Goal: Transaction & Acquisition: Purchase product/service

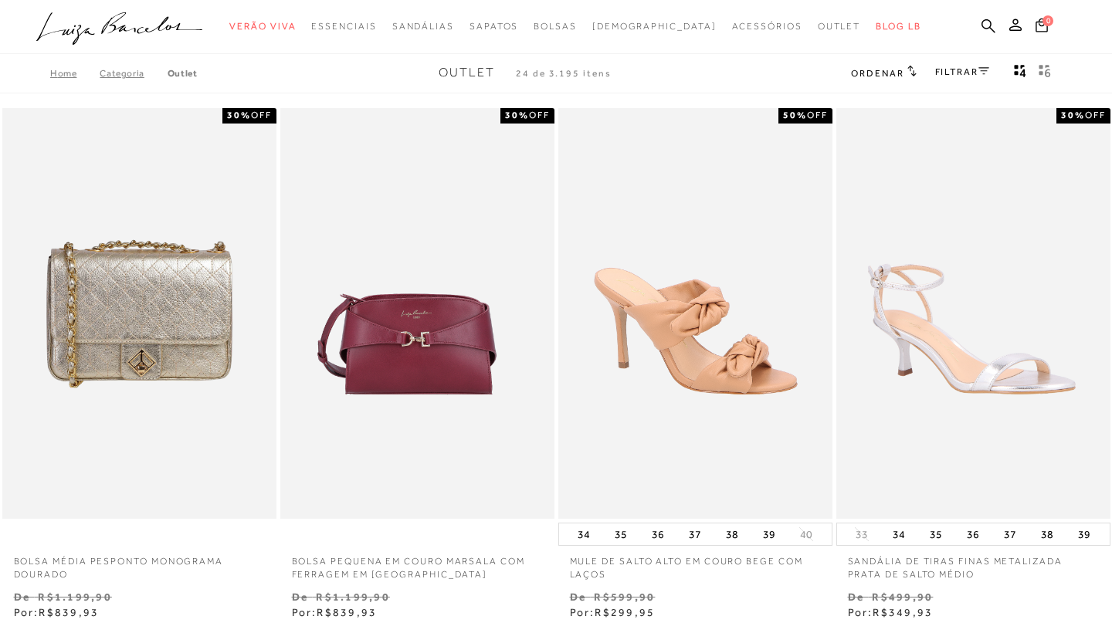
click at [974, 69] on link "FILTRAR" at bounding box center [962, 71] width 54 height 11
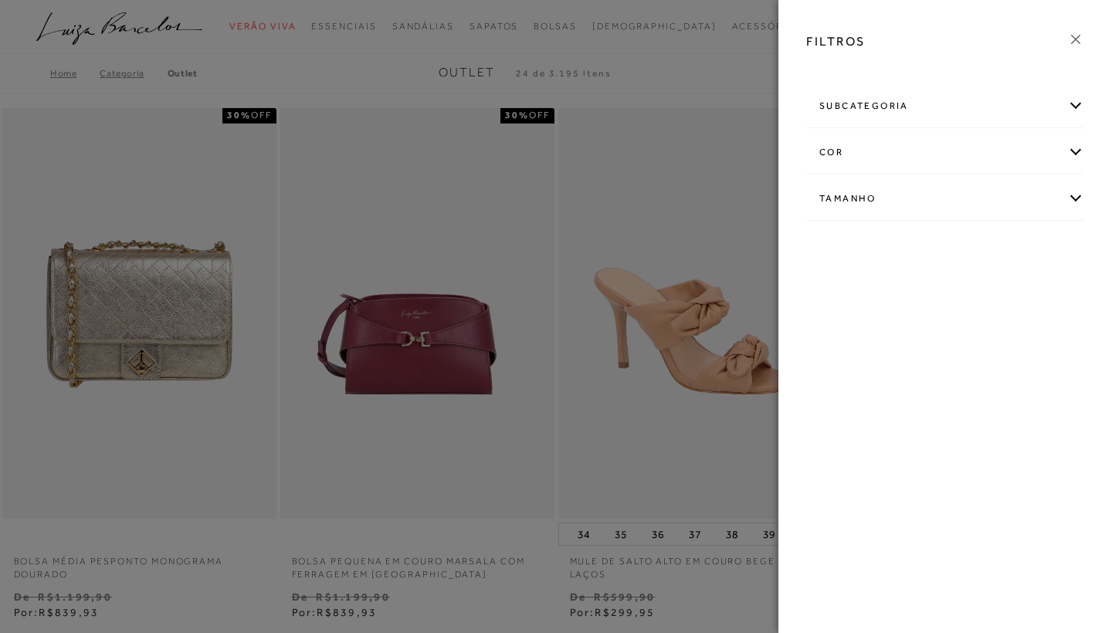
click at [862, 192] on div "Tamanho" at bounding box center [945, 198] width 276 height 41
click at [837, 316] on link "Ver mais..." at bounding box center [848, 316] width 42 height 12
click at [944, 329] on span "36" at bounding box center [932, 330] width 22 height 12
click at [933, 329] on input "36" at bounding box center [924, 332] width 15 height 15
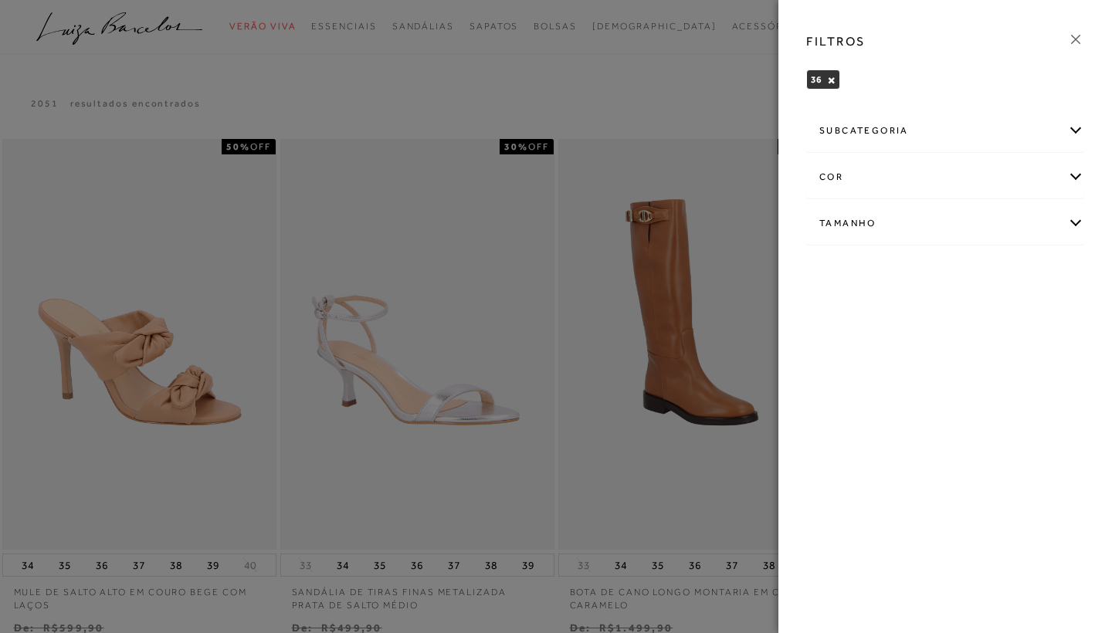
click at [1073, 42] on icon at bounding box center [1075, 39] width 17 height 17
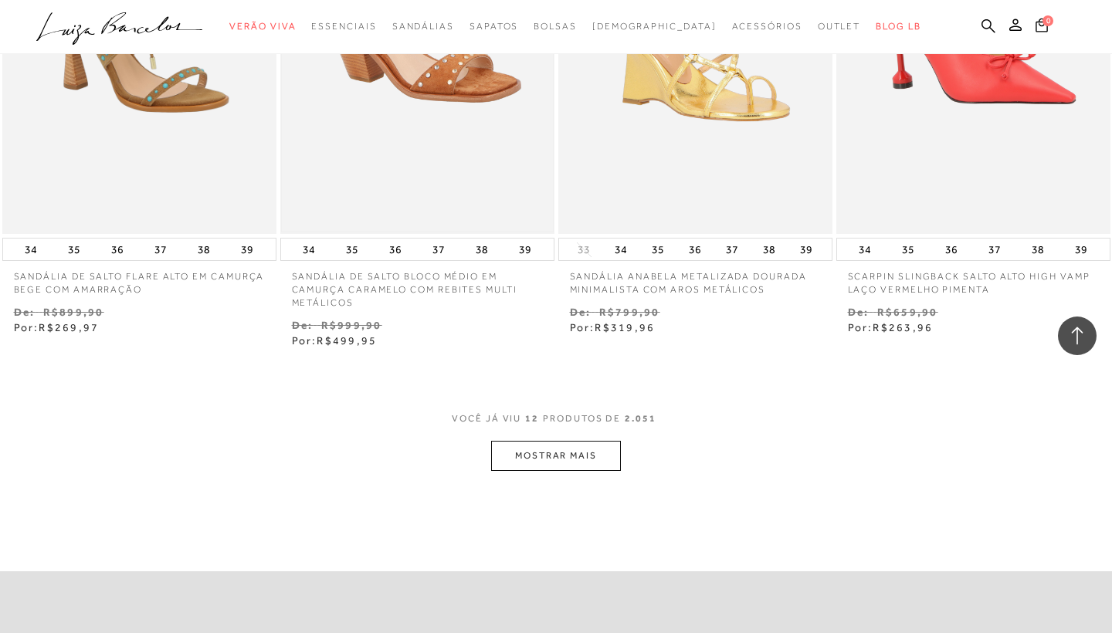
scroll to position [1432, 0]
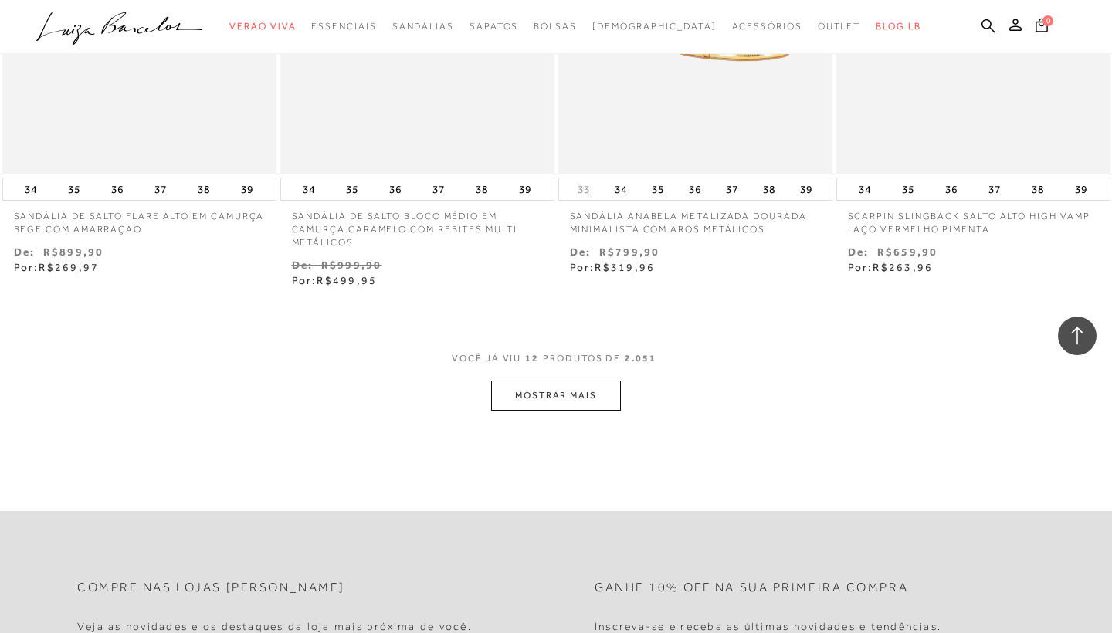
click at [523, 390] on button "MOSTRAR MAIS" at bounding box center [556, 396] width 130 height 30
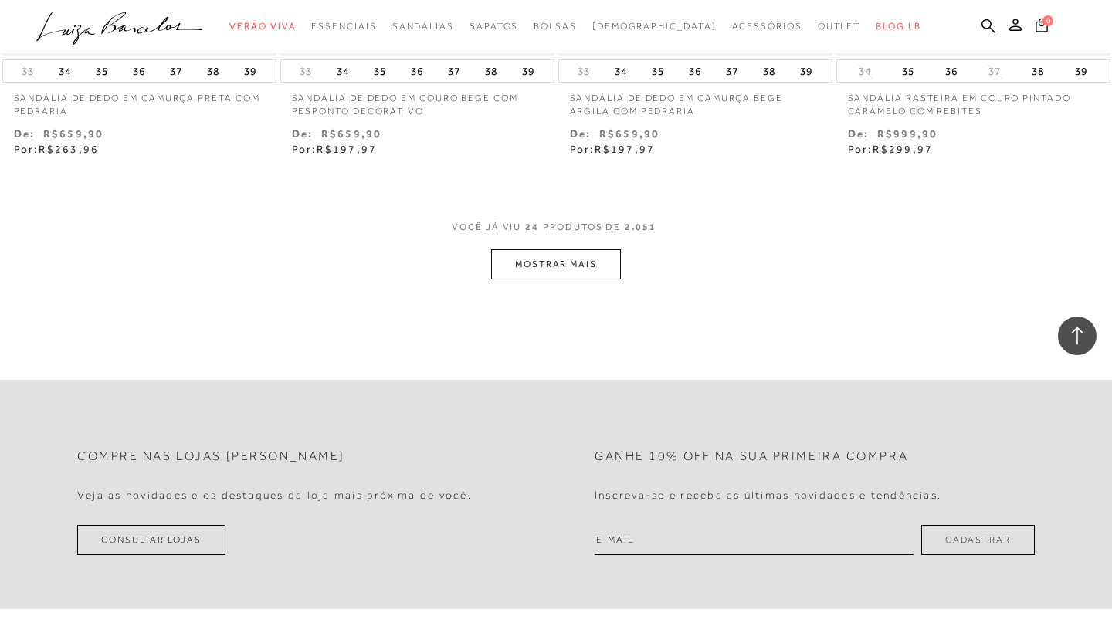
scroll to position [3125, 0]
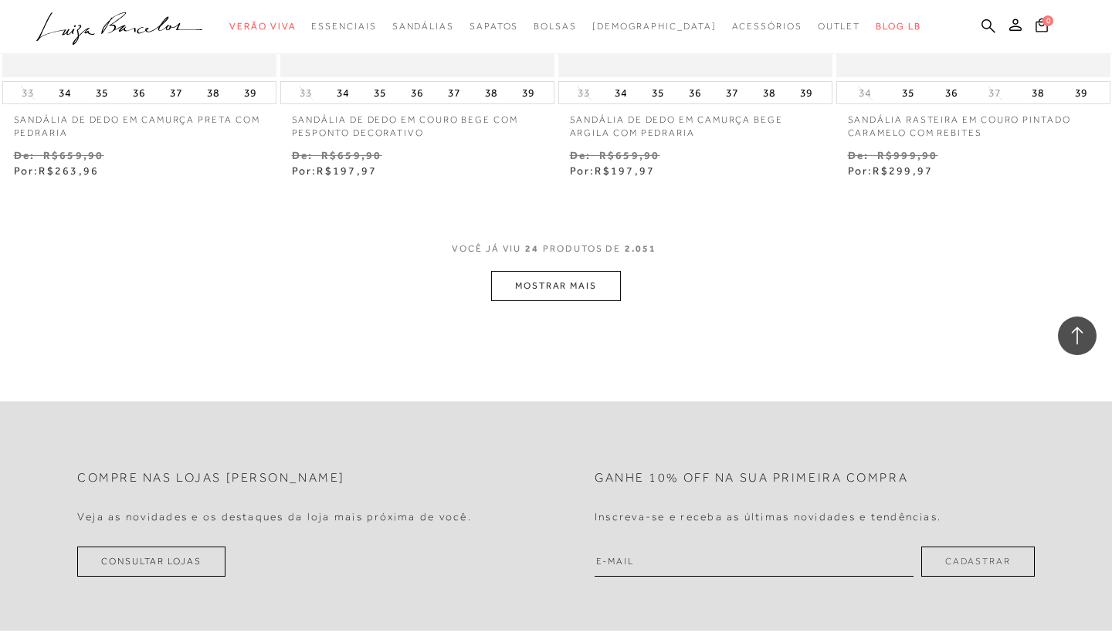
click at [561, 274] on button "MOSTRAR MAIS" at bounding box center [556, 286] width 130 height 30
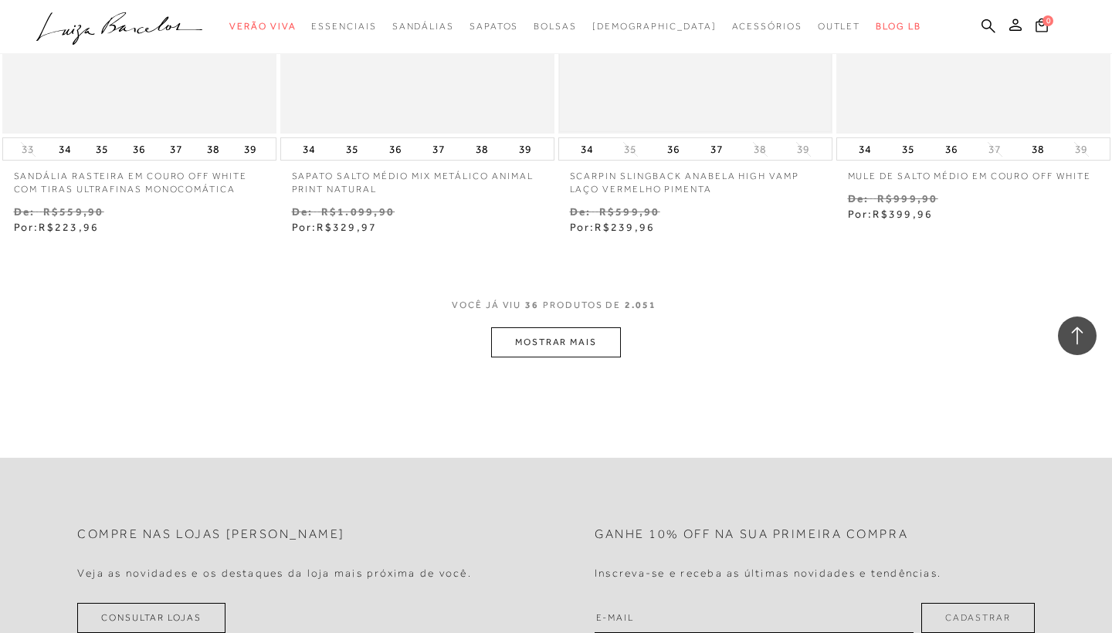
scroll to position [4663, 0]
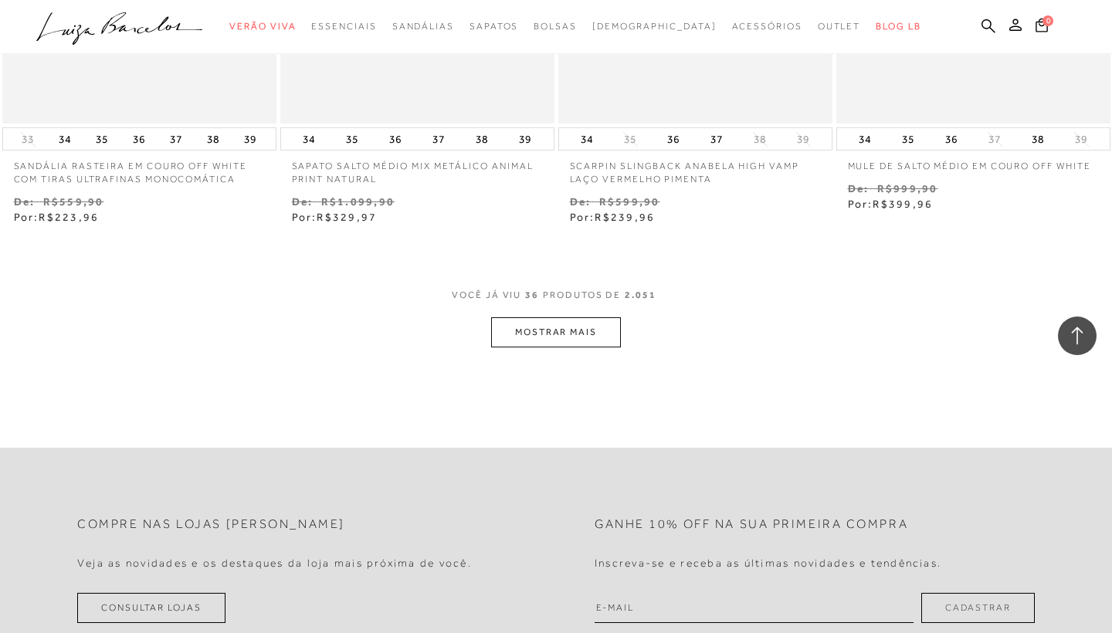
click at [564, 317] on button "MOSTRAR MAIS" at bounding box center [556, 332] width 130 height 30
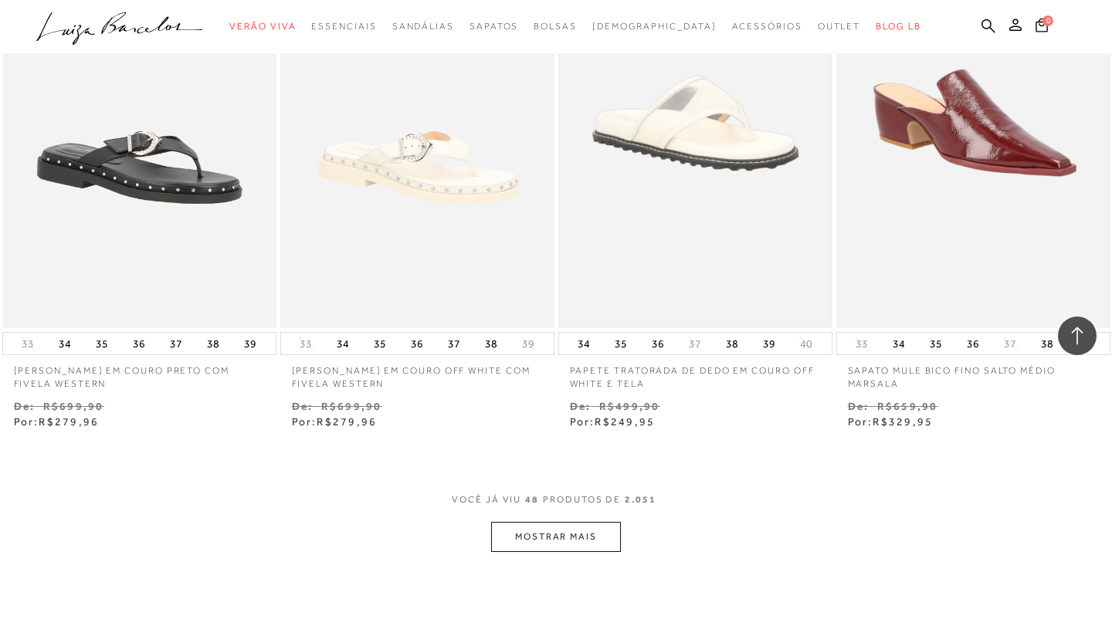
scroll to position [6044, 0]
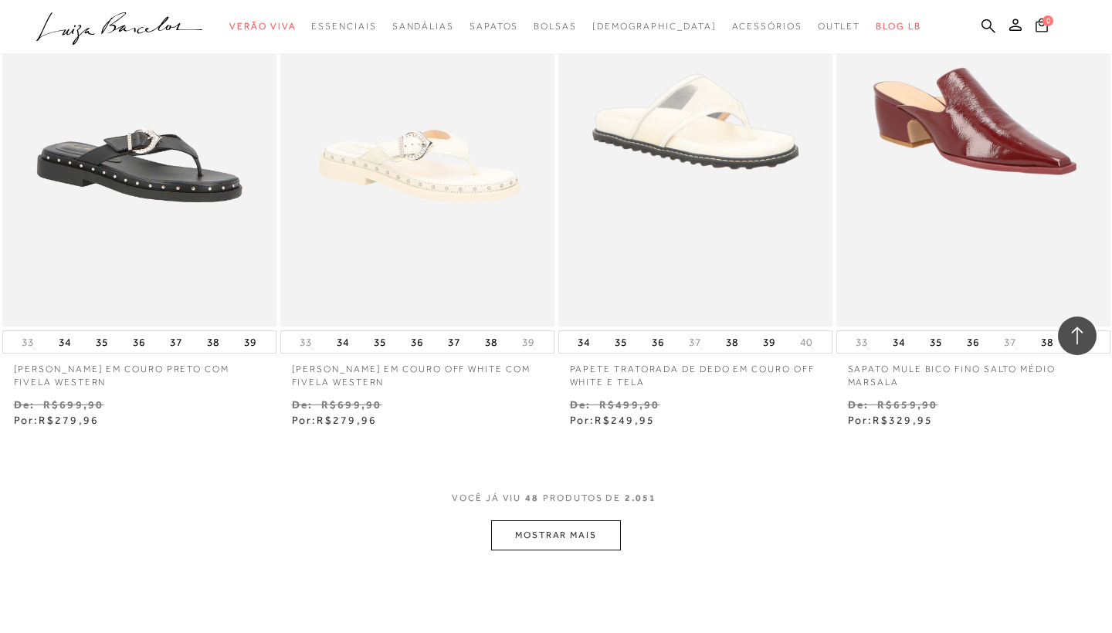
click at [578, 521] on button "MOSTRAR MAIS" at bounding box center [556, 536] width 130 height 30
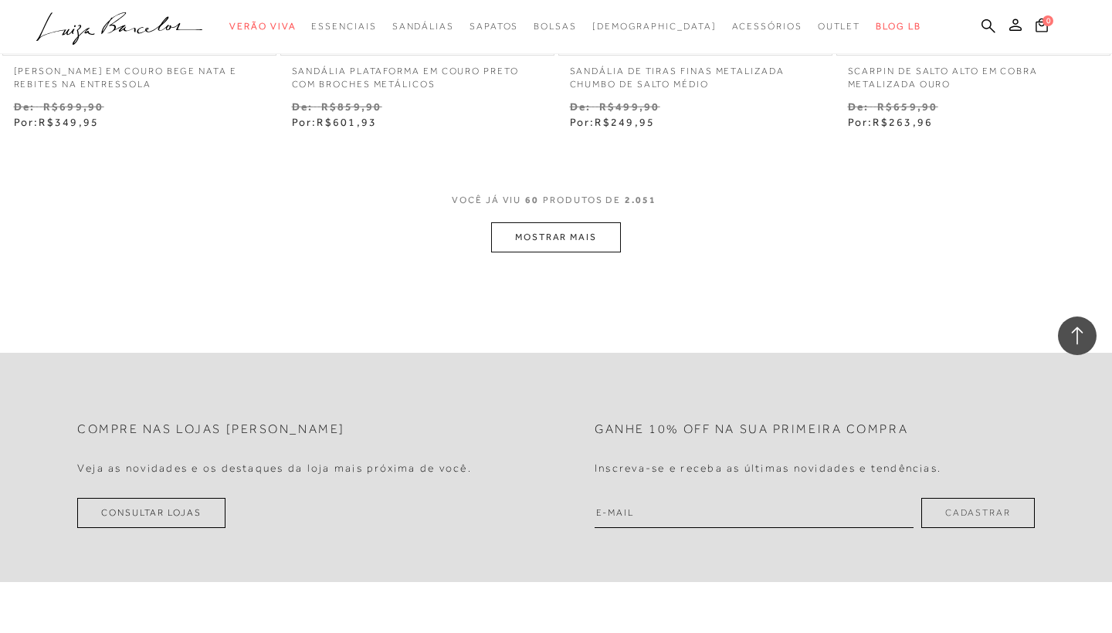
scroll to position [7934, 0]
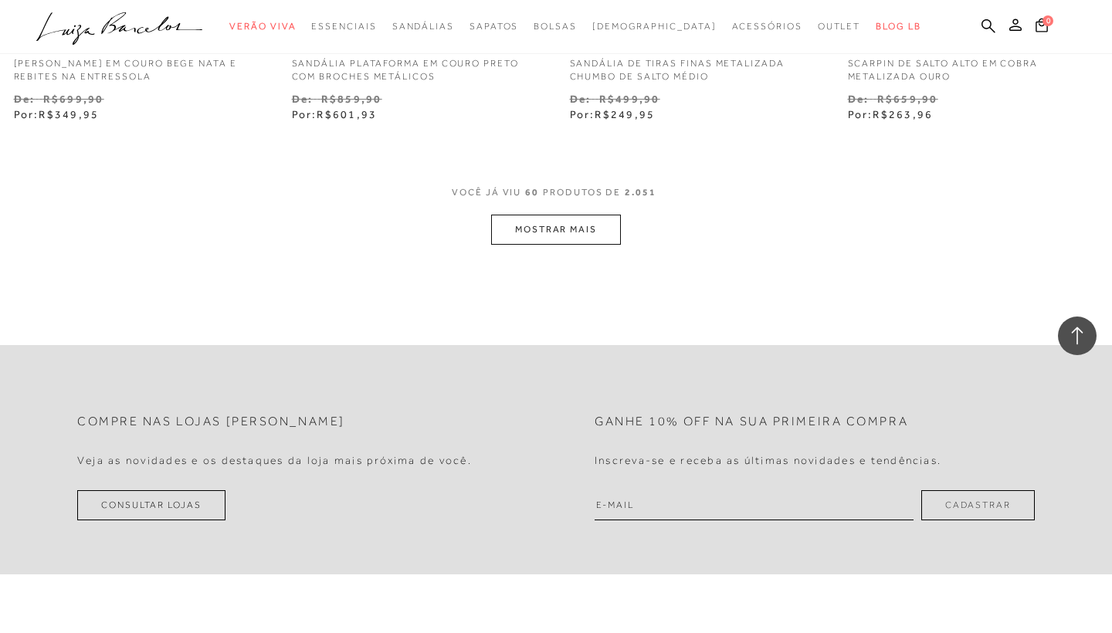
click at [571, 215] on button "MOSTRAR MAIS" at bounding box center [556, 230] width 130 height 30
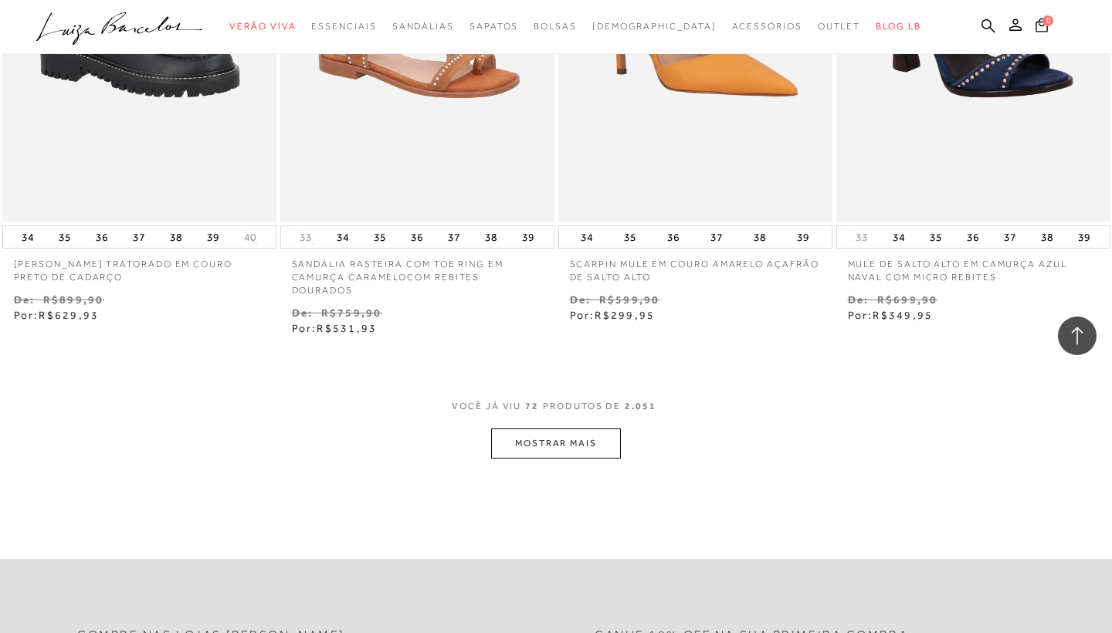
scroll to position [9340, 0]
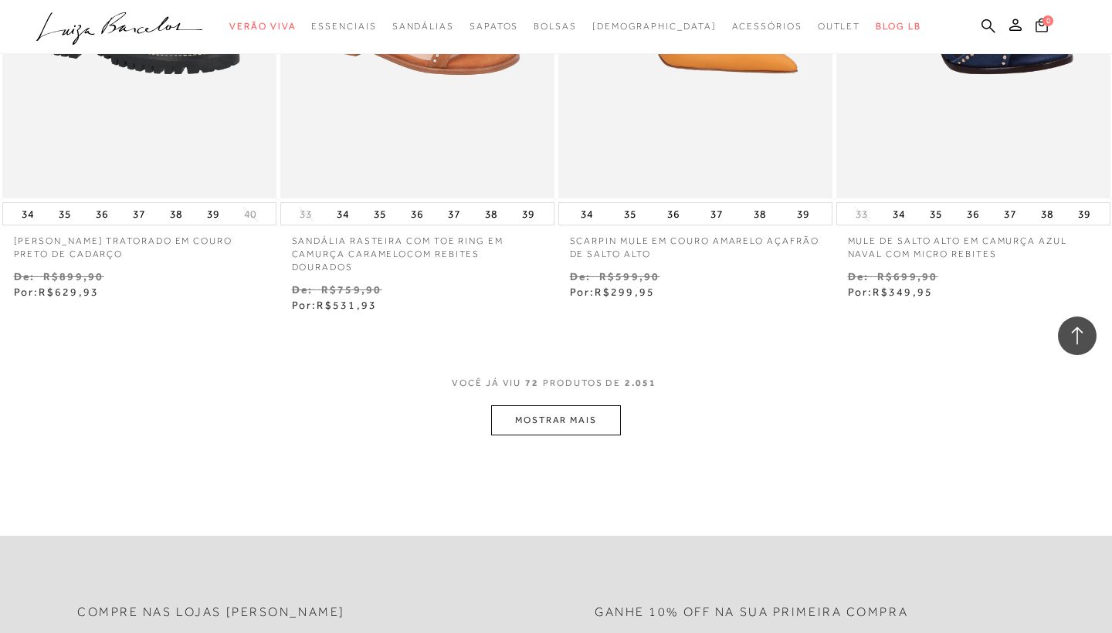
click at [574, 405] on button "MOSTRAR MAIS" at bounding box center [556, 420] width 130 height 30
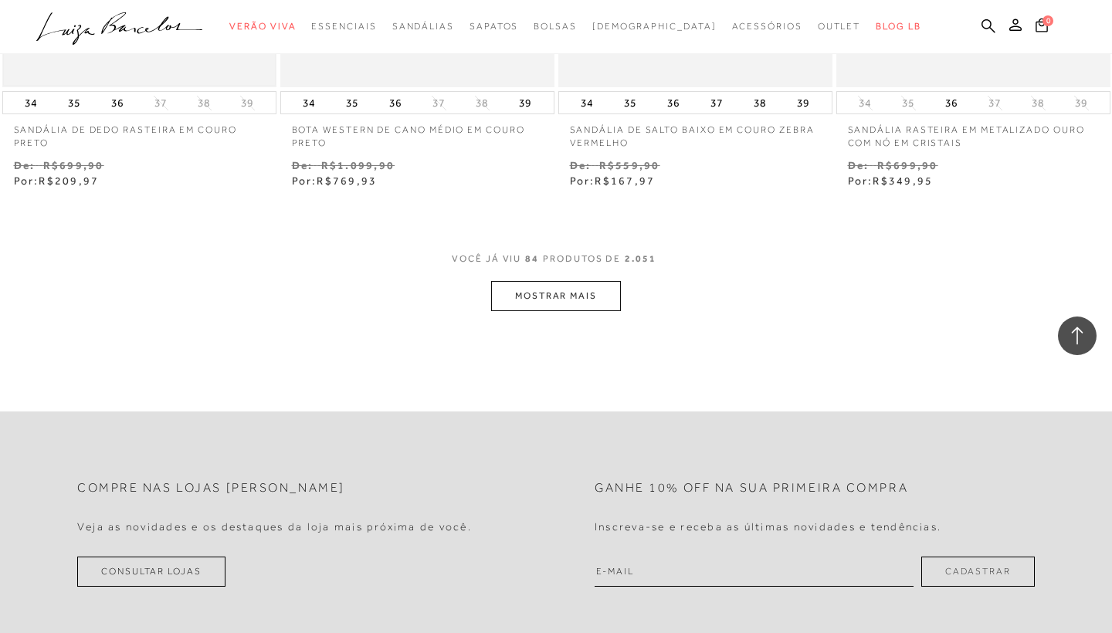
scroll to position [11050, 0]
click at [538, 280] on button "MOSTRAR MAIS" at bounding box center [556, 295] width 130 height 30
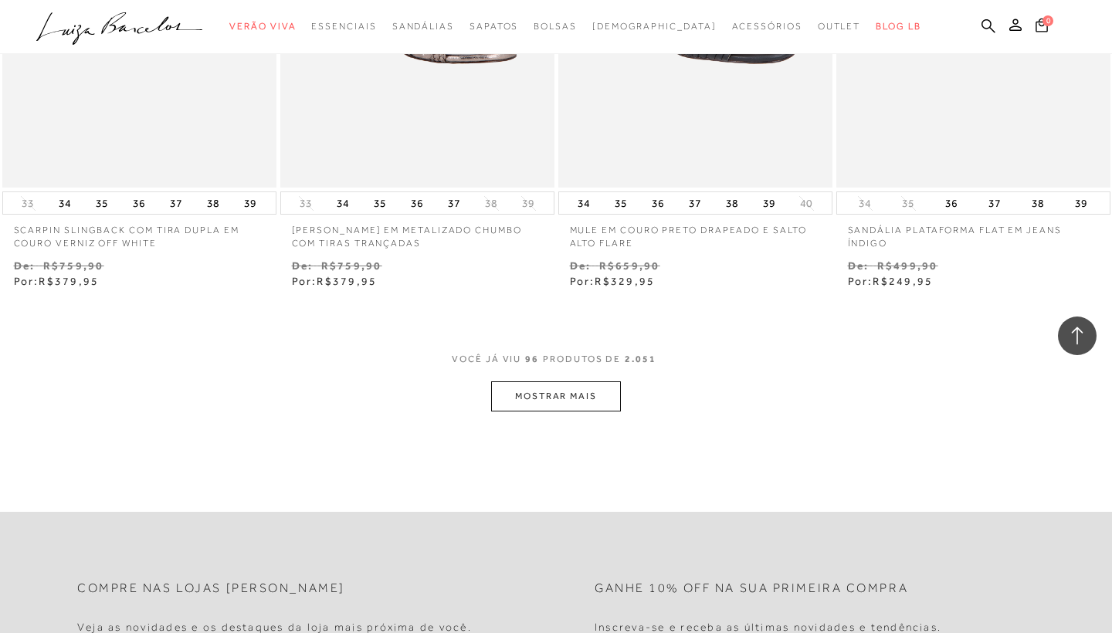
scroll to position [12536, 0]
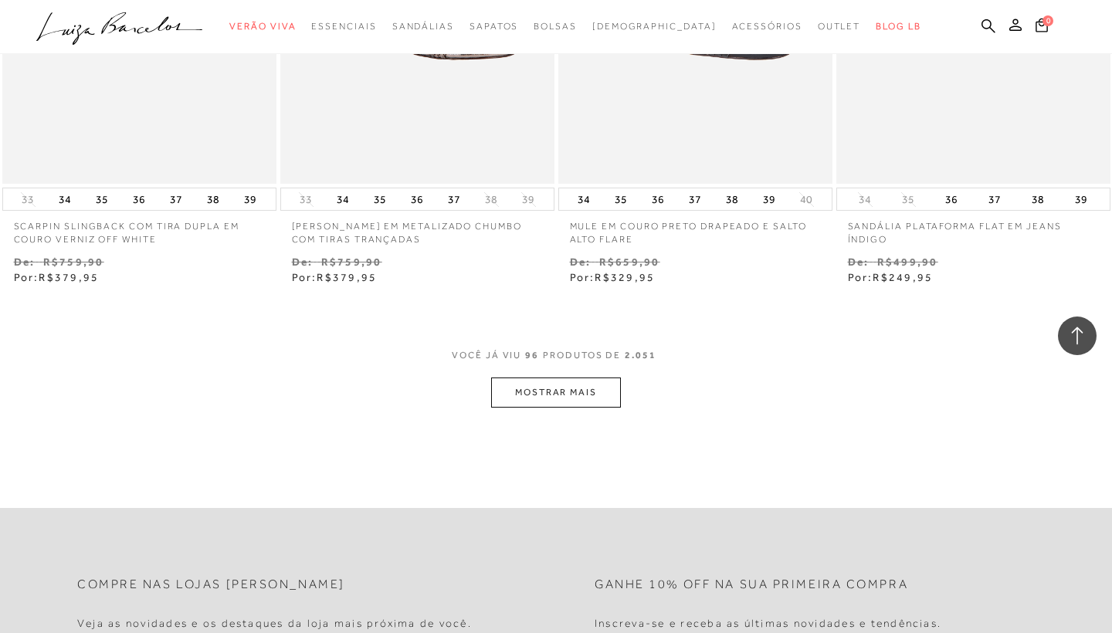
click at [555, 378] on button "MOSTRAR MAIS" at bounding box center [556, 393] width 130 height 30
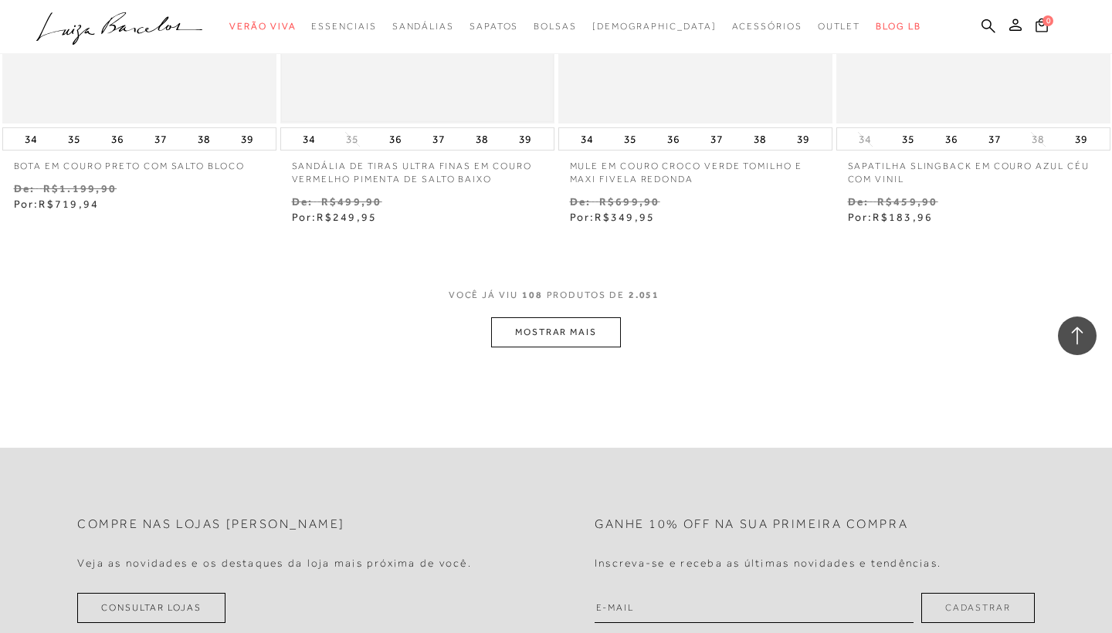
scroll to position [14198, 0]
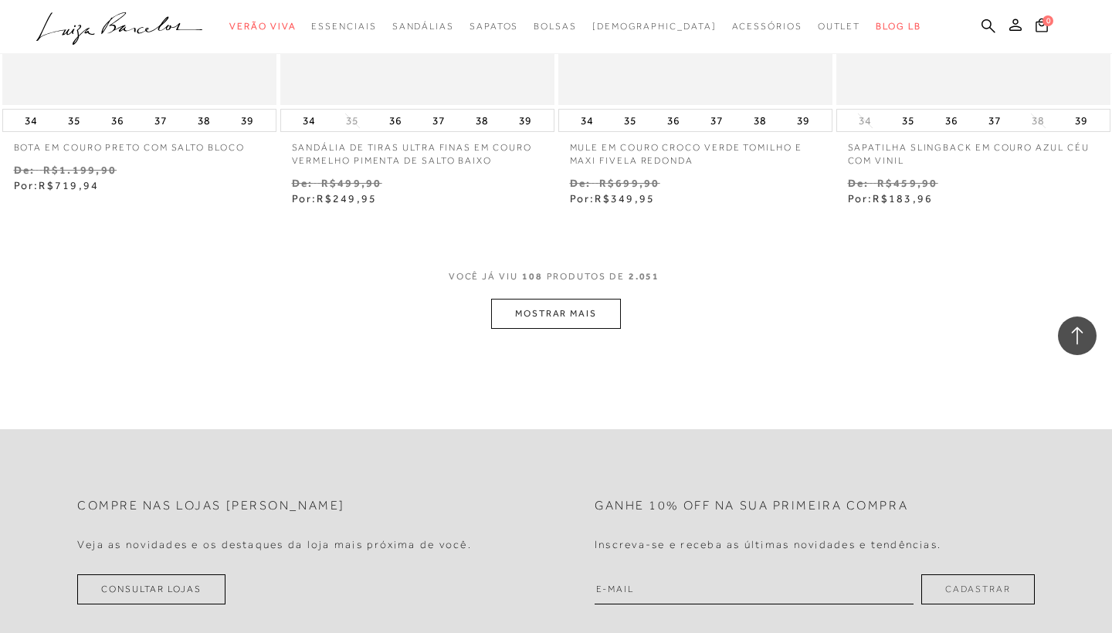
click at [525, 299] on button "MOSTRAR MAIS" at bounding box center [556, 314] width 130 height 30
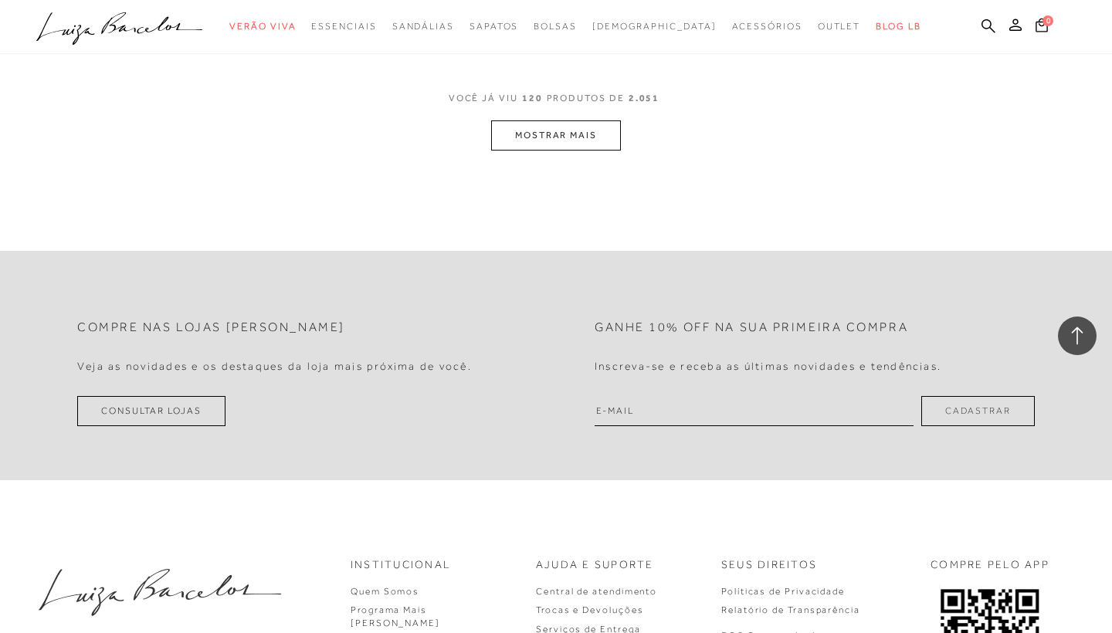
scroll to position [15977, 0]
click at [540, 117] on button "MOSTRAR MAIS" at bounding box center [556, 132] width 130 height 30
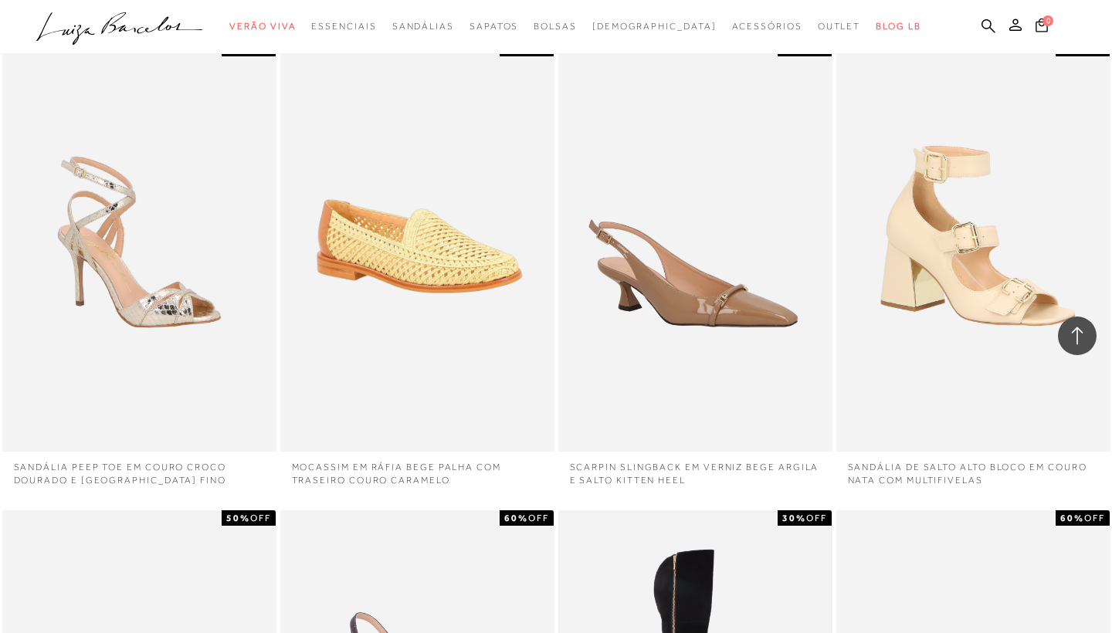
scroll to position [16354, 0]
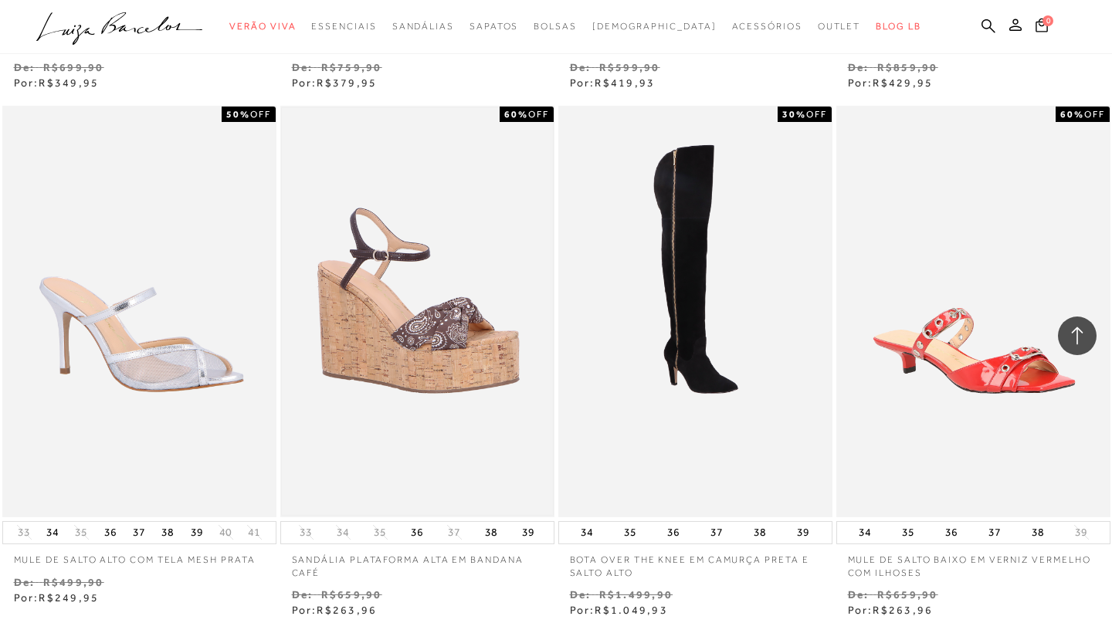
click at [429, 315] on img at bounding box center [417, 311] width 271 height 407
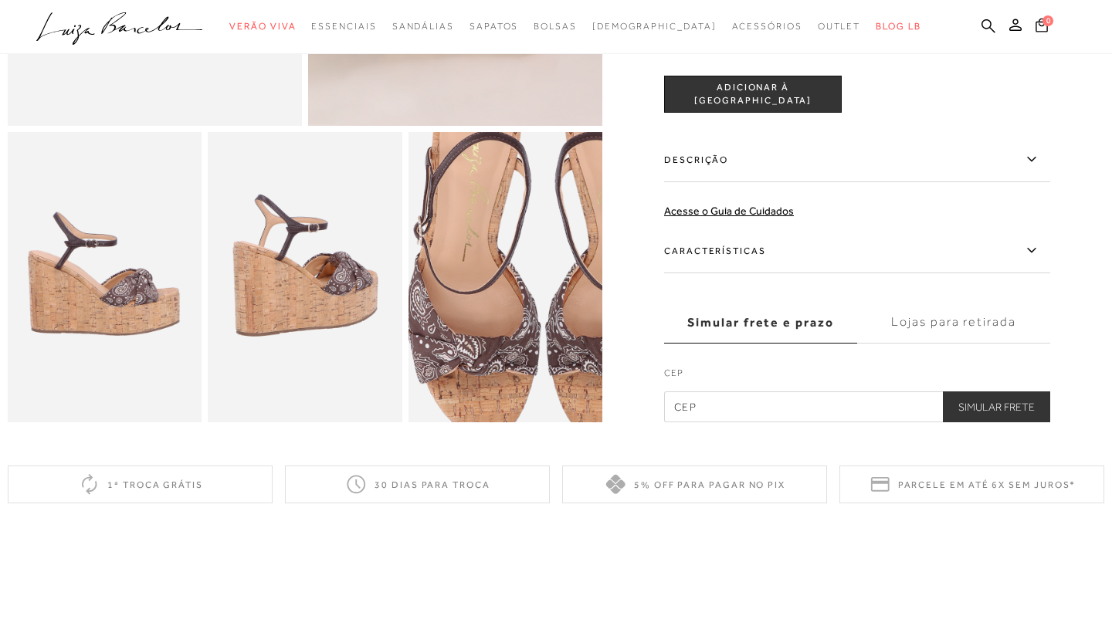
scroll to position [427, 0]
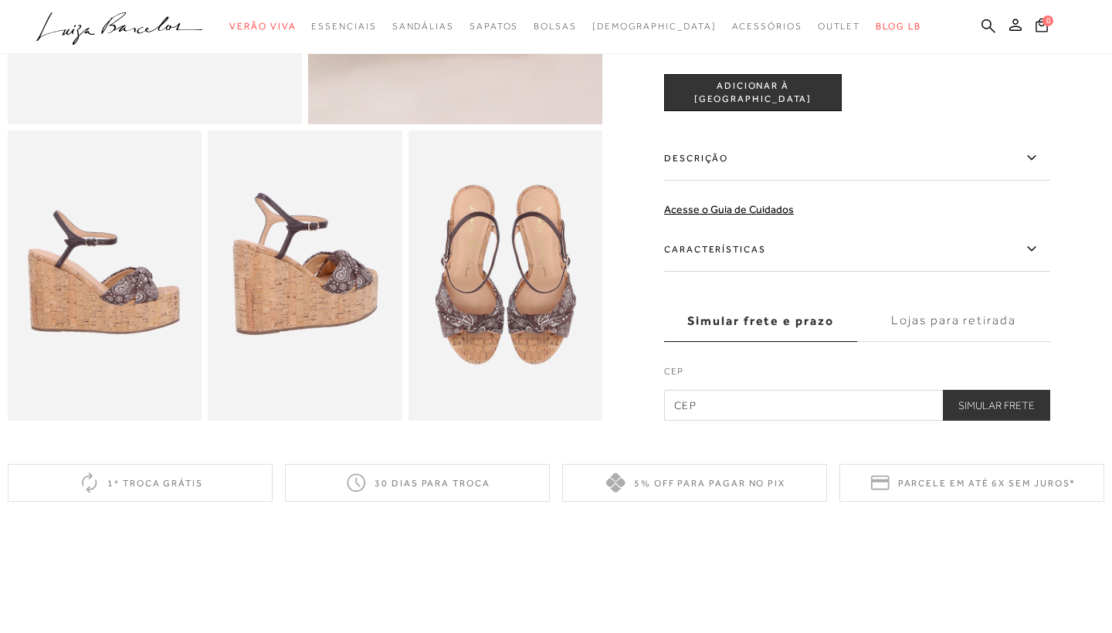
click at [289, 297] on img at bounding box center [305, 276] width 194 height 291
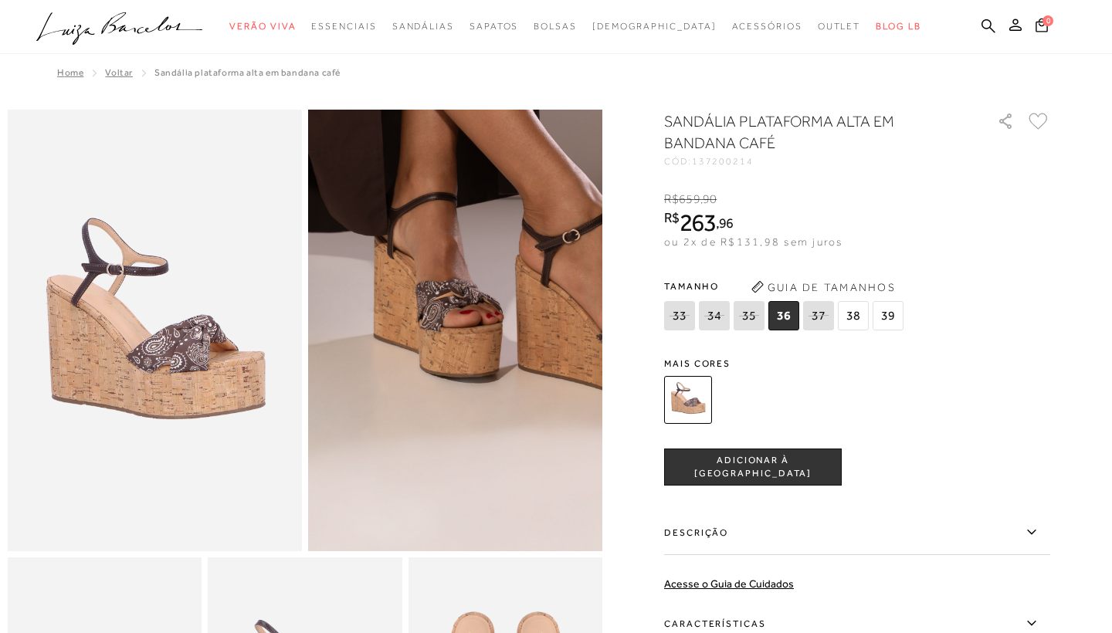
scroll to position [0, 0]
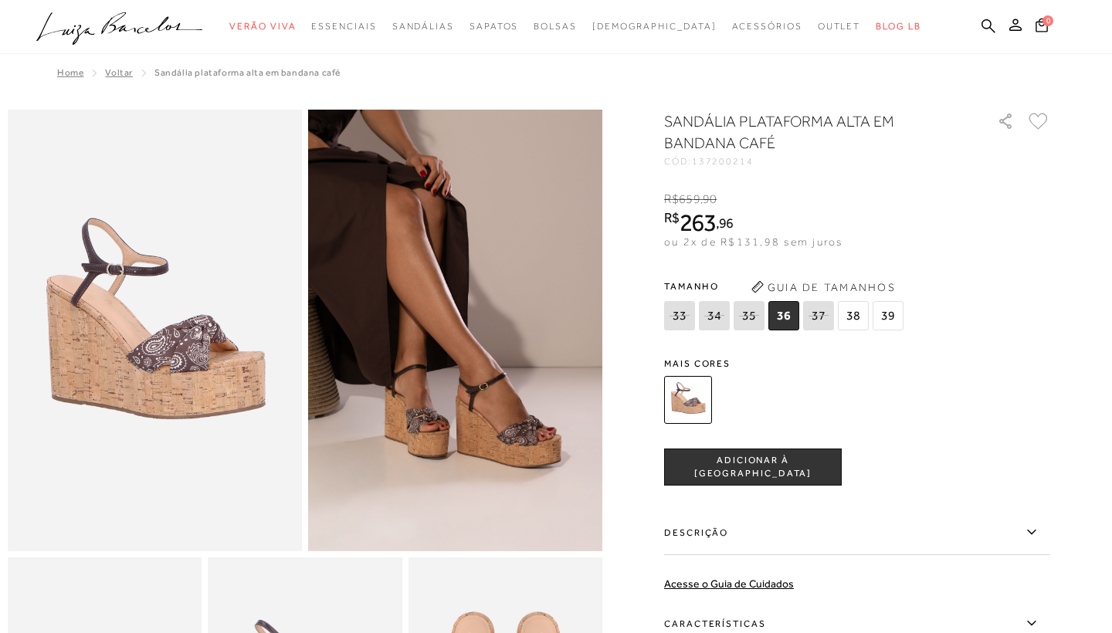
click at [733, 468] on span "ADICIONAR À SACOLA" at bounding box center [753, 467] width 176 height 27
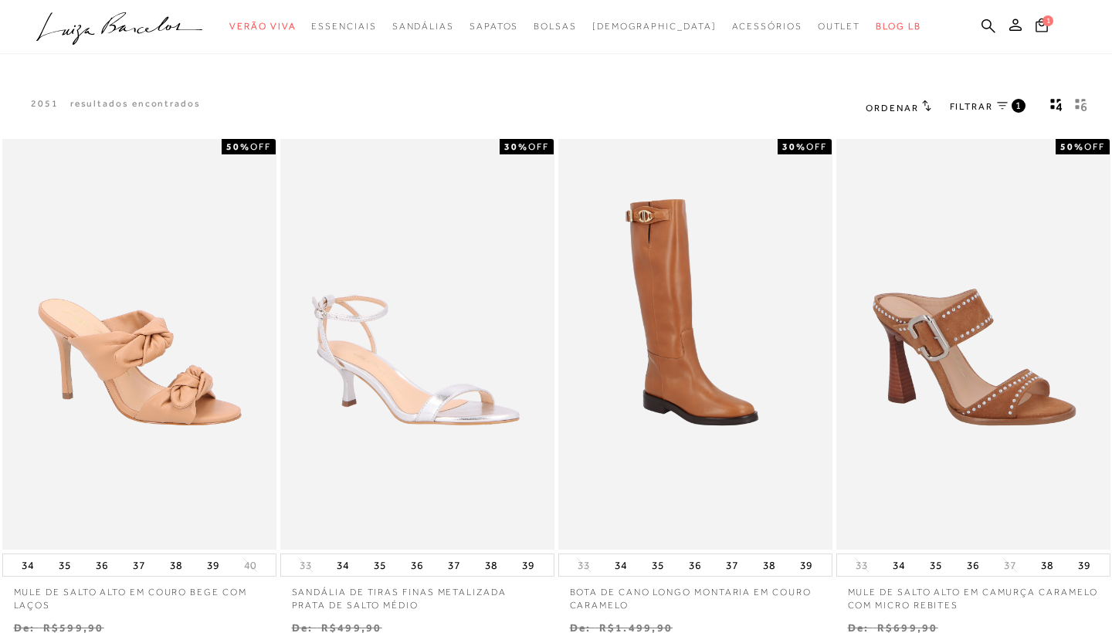
click at [968, 107] on span "FILTRAR" at bounding box center [971, 106] width 43 height 13
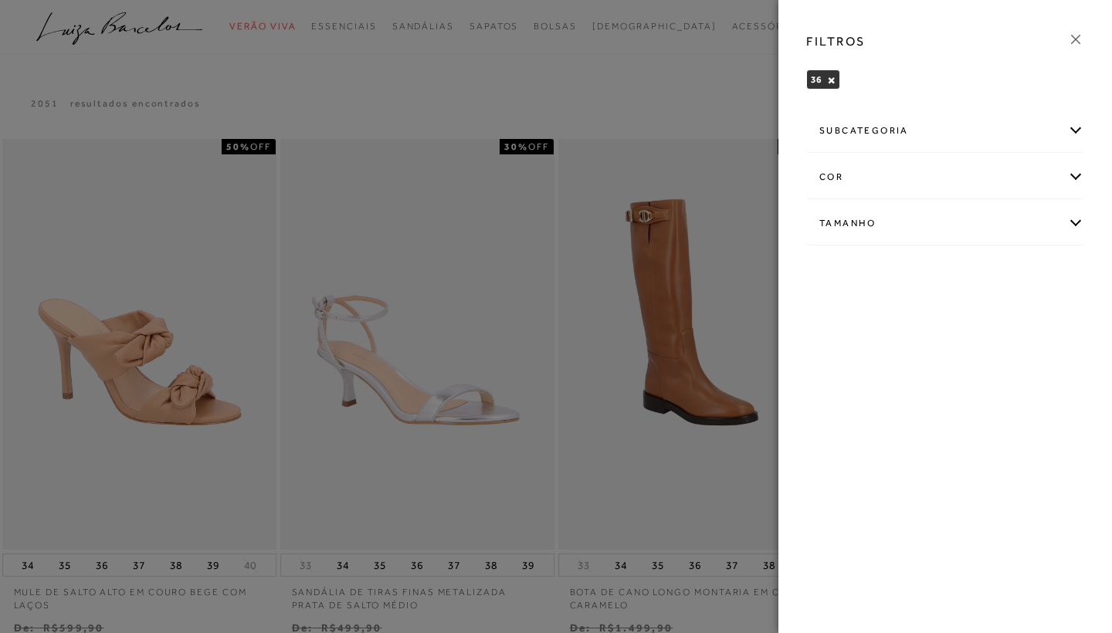
click at [860, 221] on div "Tamanho" at bounding box center [945, 223] width 276 height 41
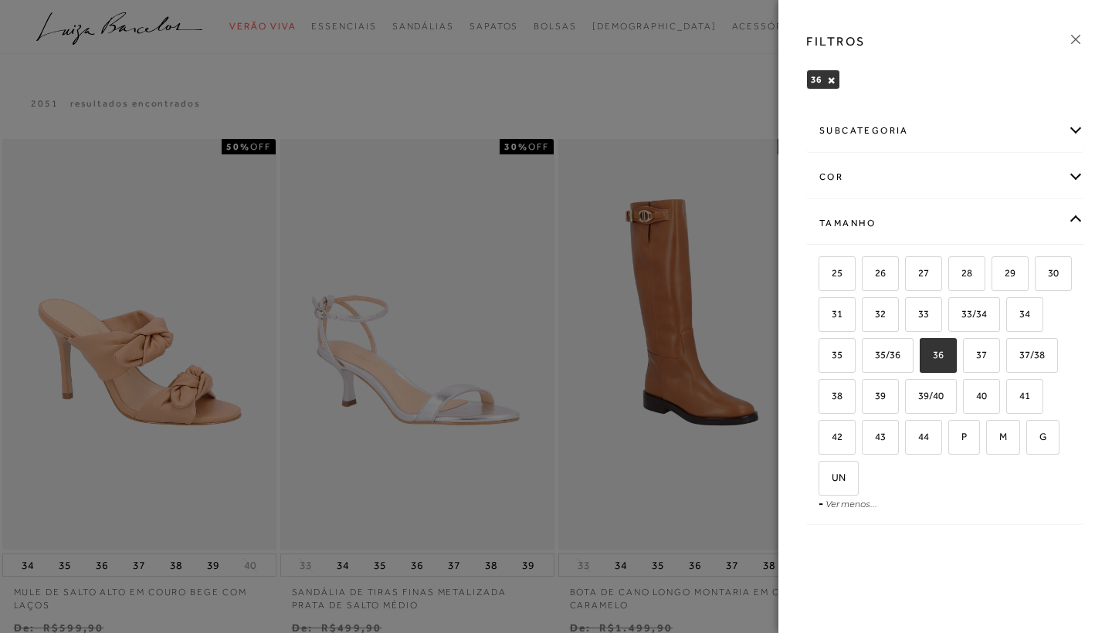
click at [865, 127] on div "subcategoria" at bounding box center [945, 130] width 276 height 41
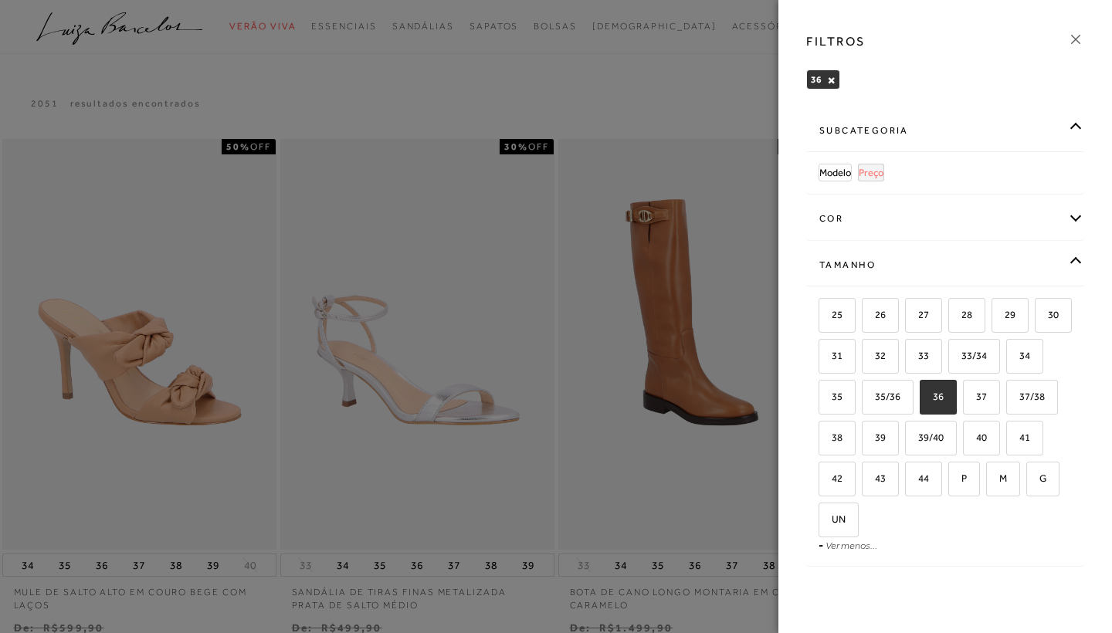
click at [878, 173] on span "Preço" at bounding box center [871, 173] width 25 height 12
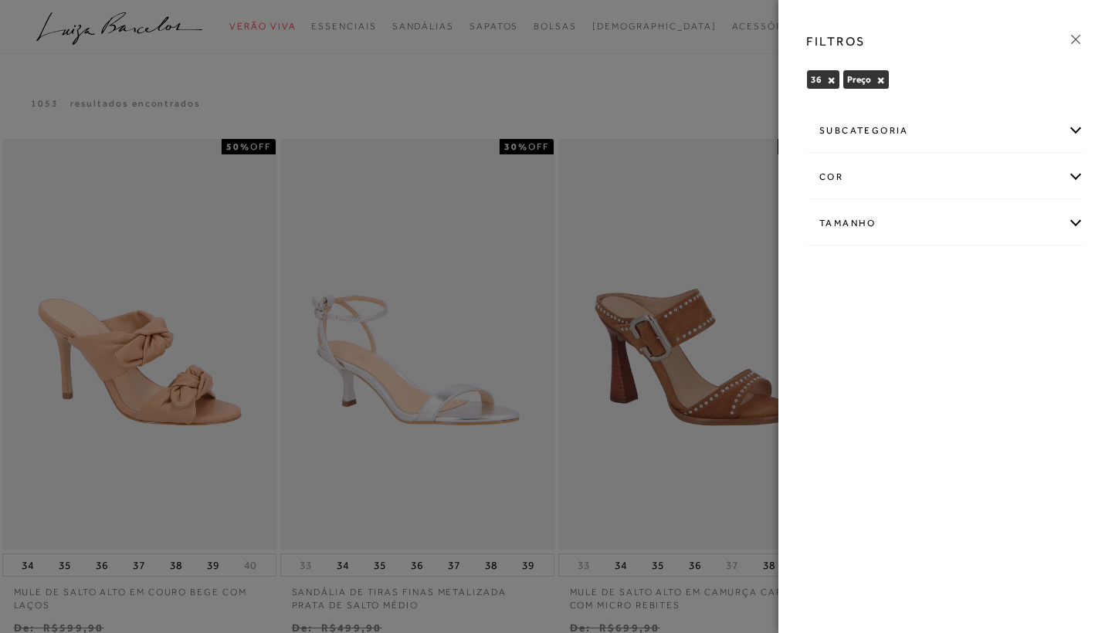
click at [1079, 46] on icon at bounding box center [1075, 39] width 17 height 17
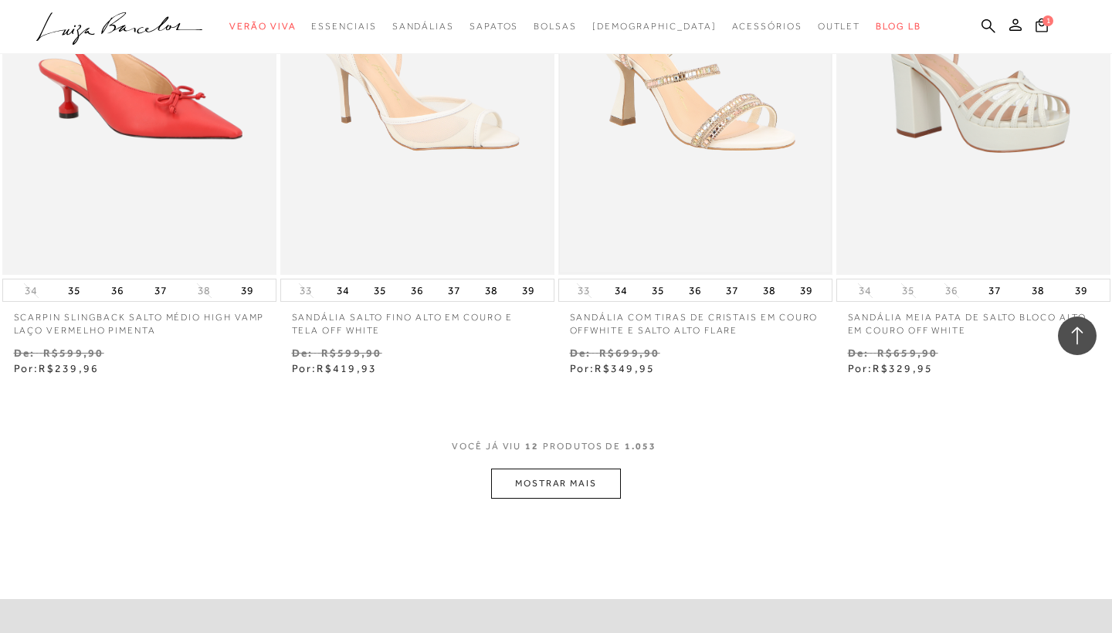
scroll to position [1332, 0]
click at [562, 482] on button "MOSTRAR MAIS" at bounding box center [556, 482] width 130 height 30
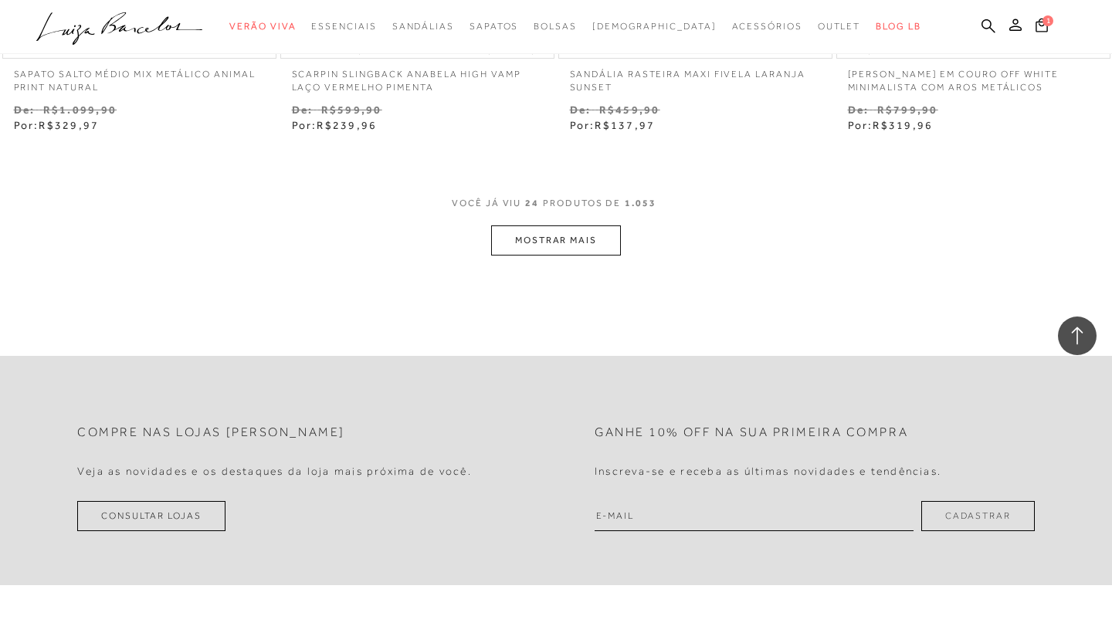
scroll to position [3137, 0]
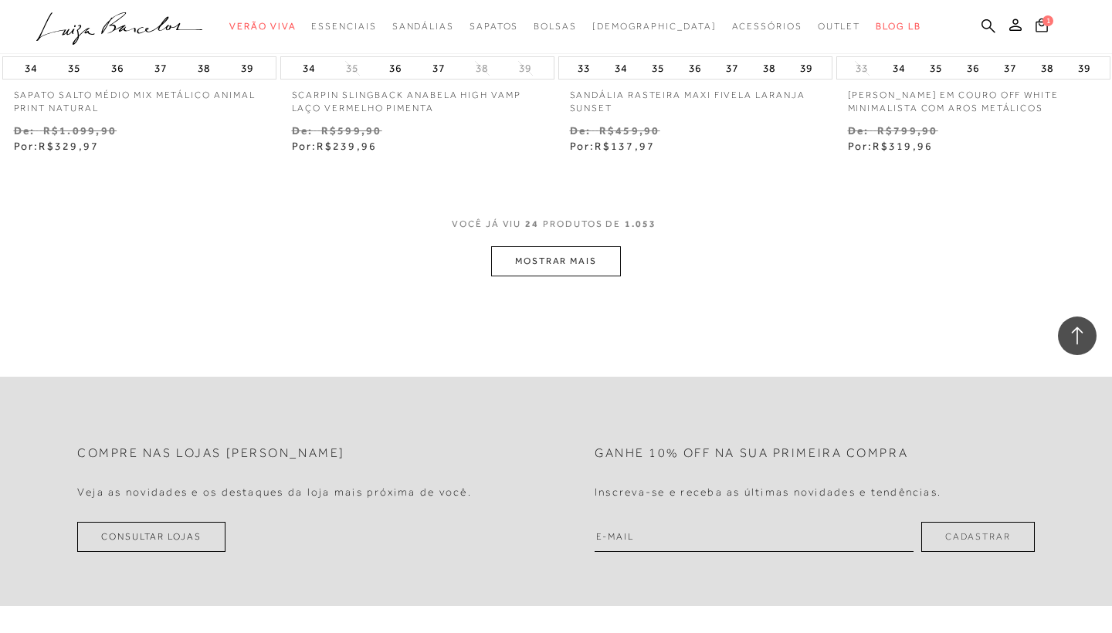
click at [583, 250] on button "MOSTRAR MAIS" at bounding box center [556, 261] width 130 height 30
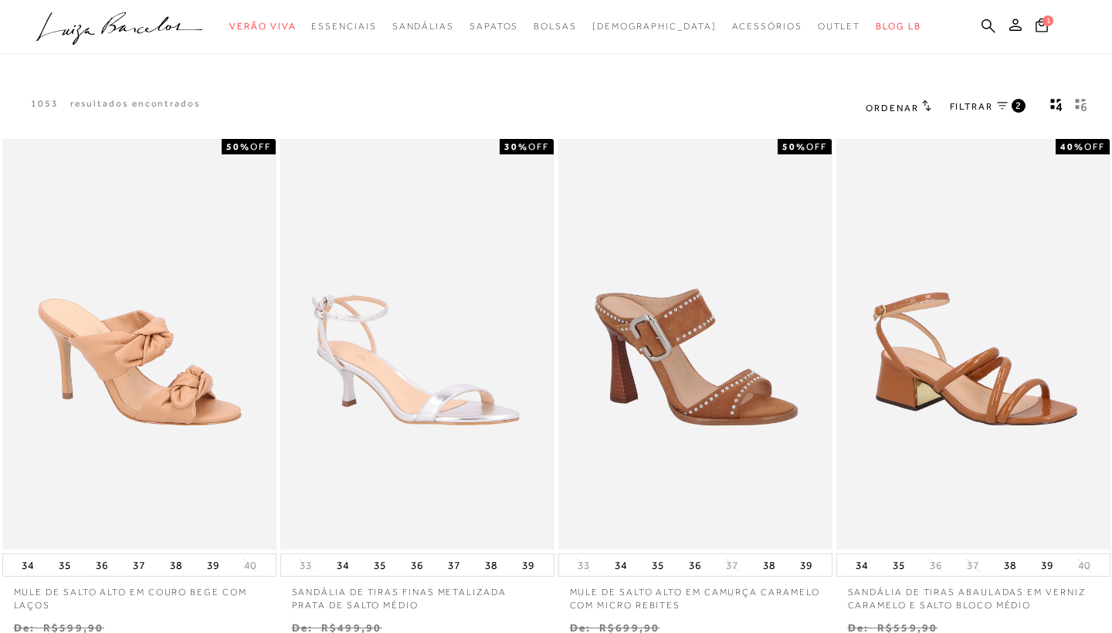
scroll to position [-2, 0]
click at [968, 108] on span "FILTRAR" at bounding box center [971, 106] width 43 height 13
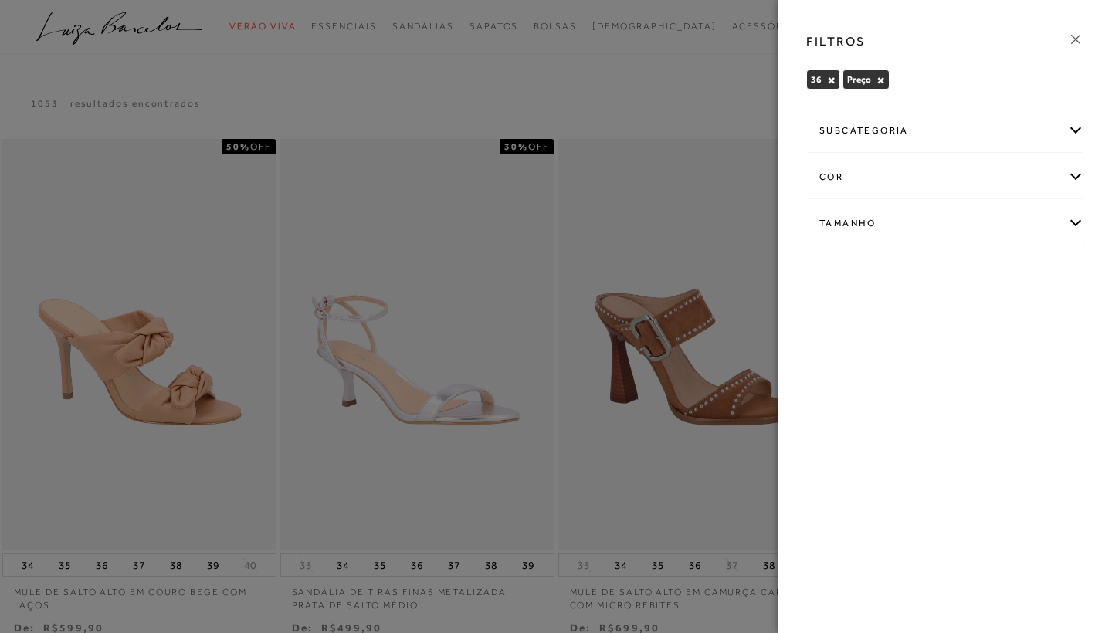
click at [886, 132] on div "subcategoria" at bounding box center [945, 130] width 276 height 41
click at [880, 135] on div "subcategoria" at bounding box center [945, 130] width 276 height 41
click at [856, 134] on div "subcategoria" at bounding box center [945, 130] width 276 height 41
click at [880, 78] on button "×" at bounding box center [881, 80] width 8 height 11
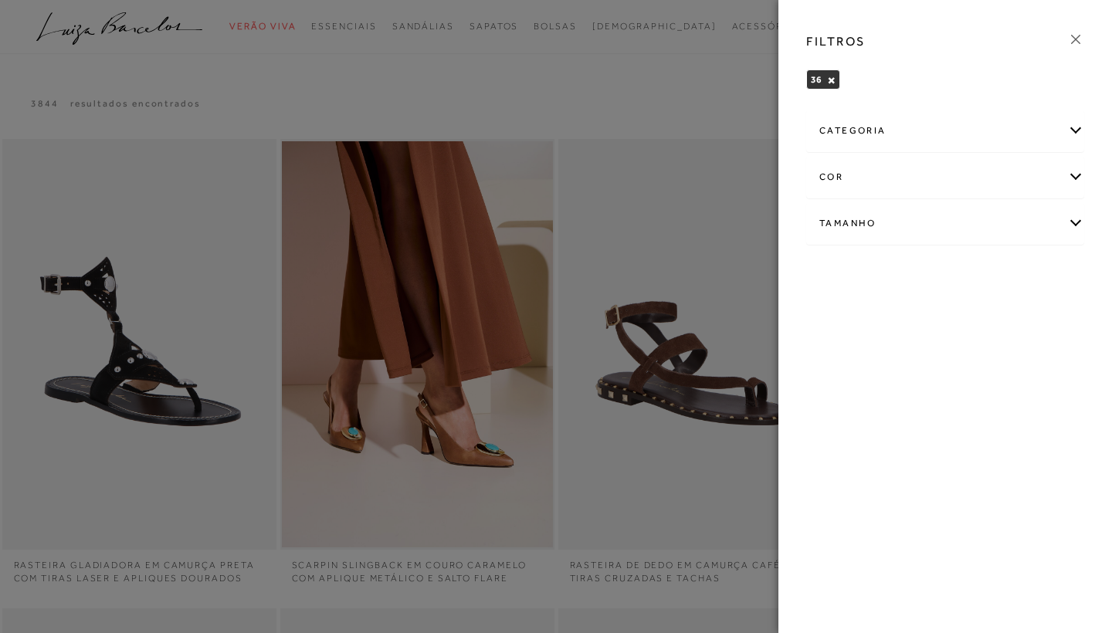
click at [863, 133] on div "categoria" at bounding box center [945, 130] width 276 height 41
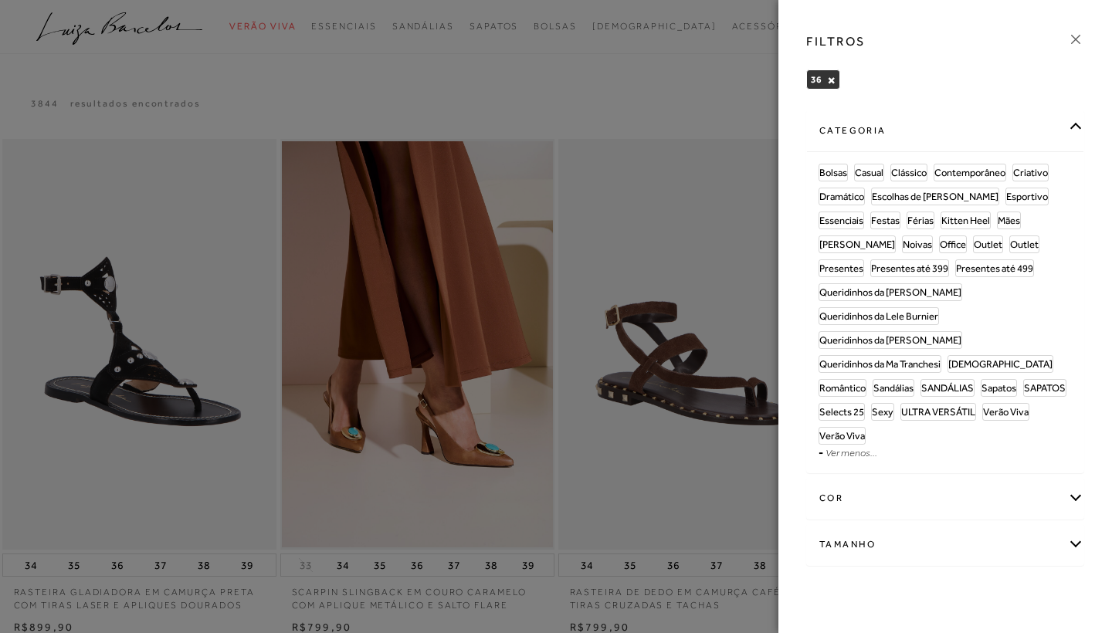
click at [882, 131] on div "categoria" at bounding box center [945, 130] width 276 height 41
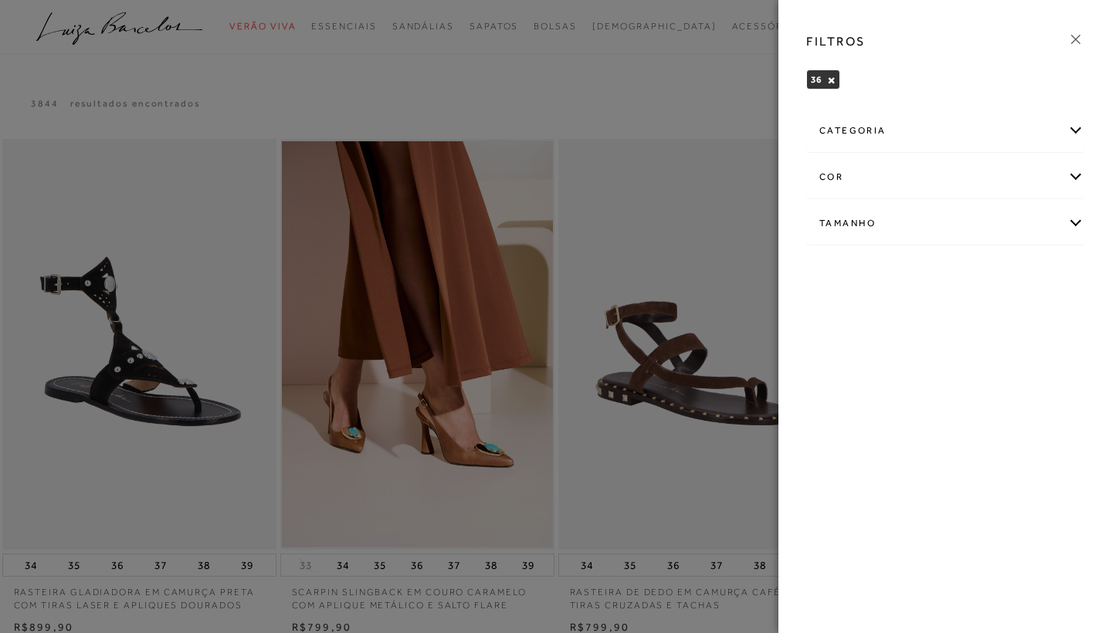
click at [1078, 44] on icon at bounding box center [1075, 39] width 17 height 17
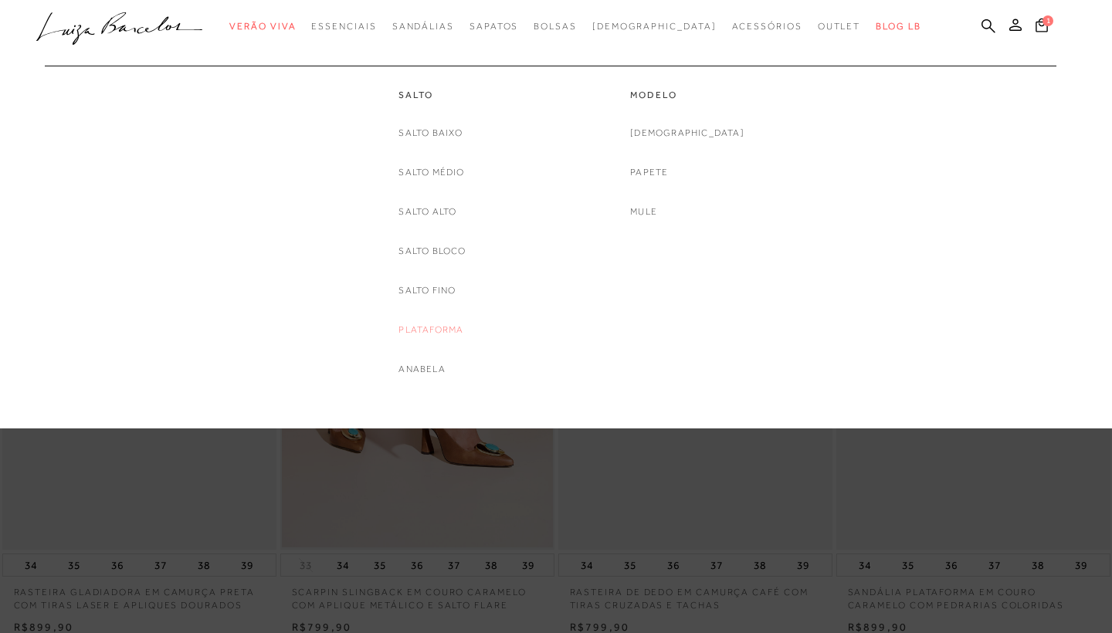
click at [432, 328] on link "Plataforma" at bounding box center [430, 330] width 65 height 16
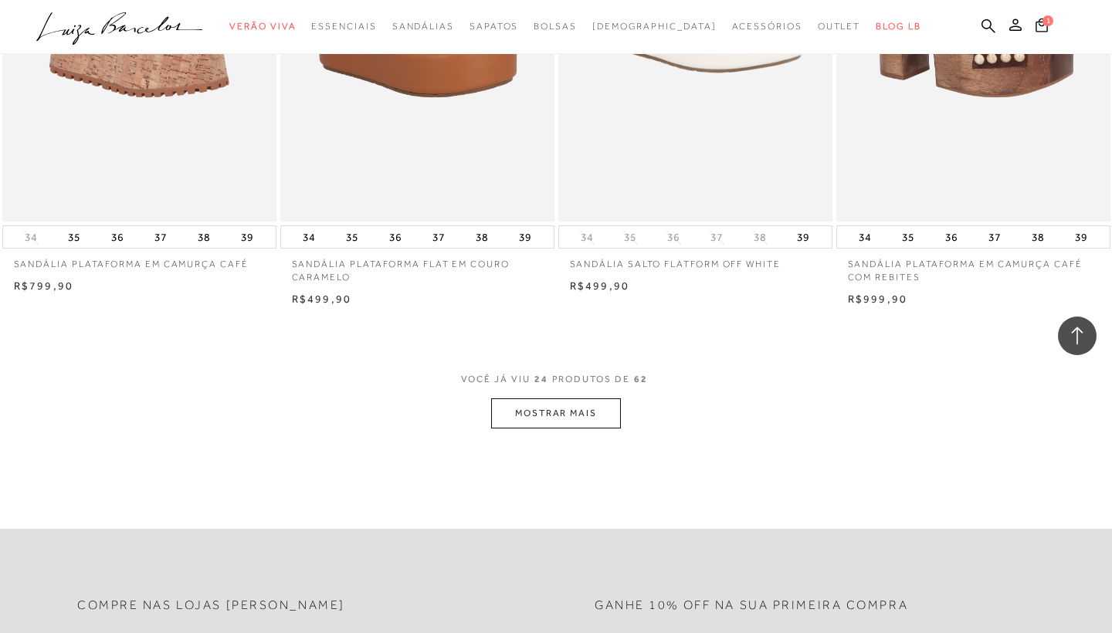
scroll to position [2875, 0]
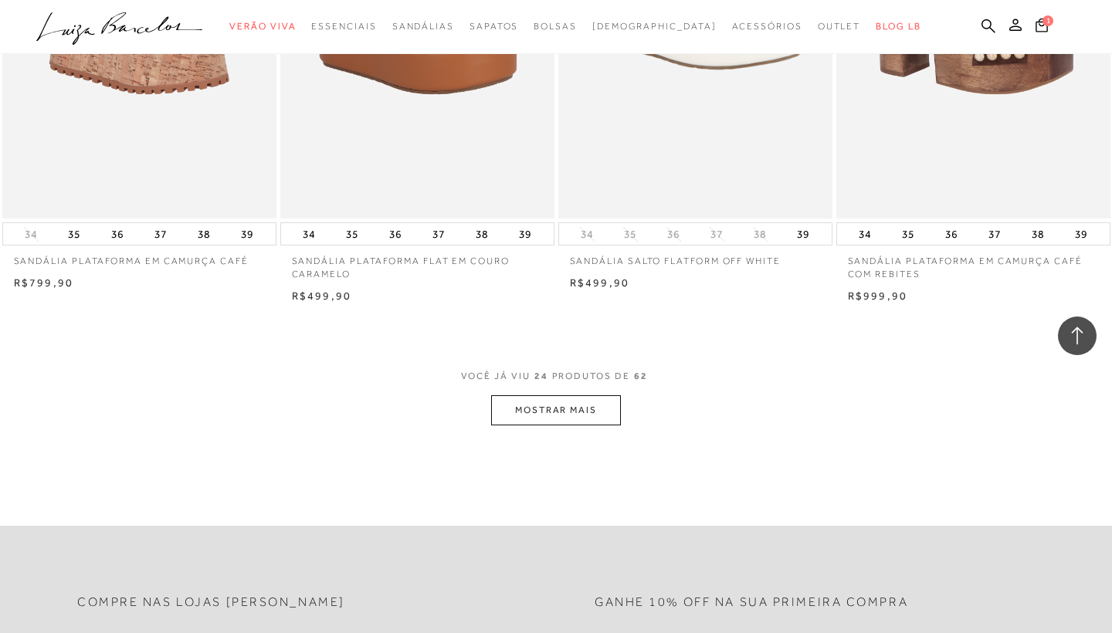
click at [532, 413] on button "MOSTRAR MAIS" at bounding box center [556, 410] width 130 height 30
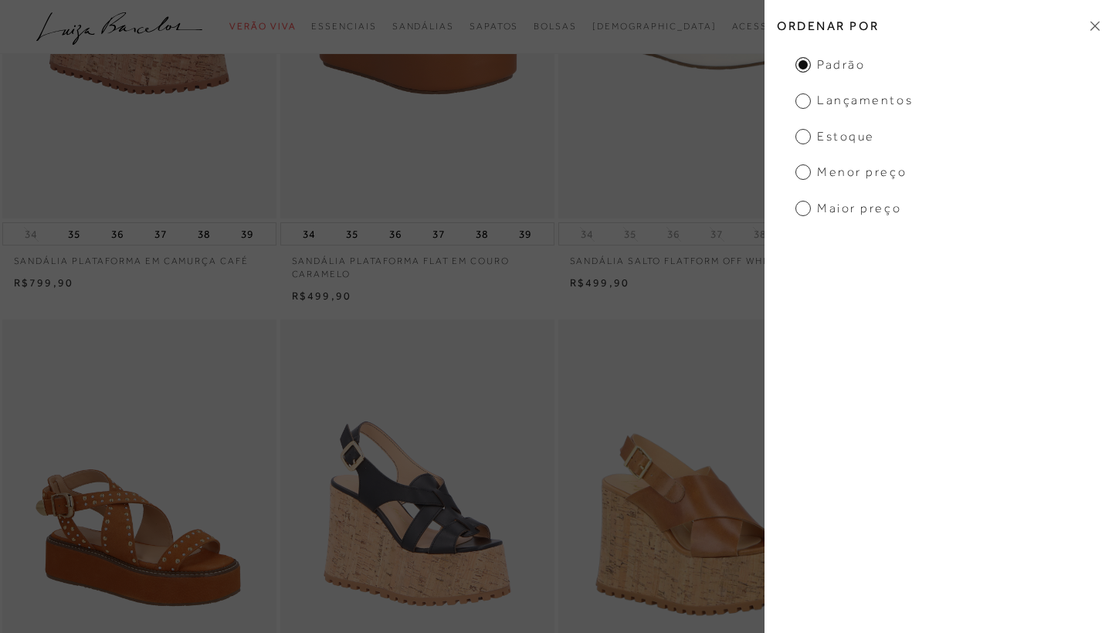
scroll to position [0, 0]
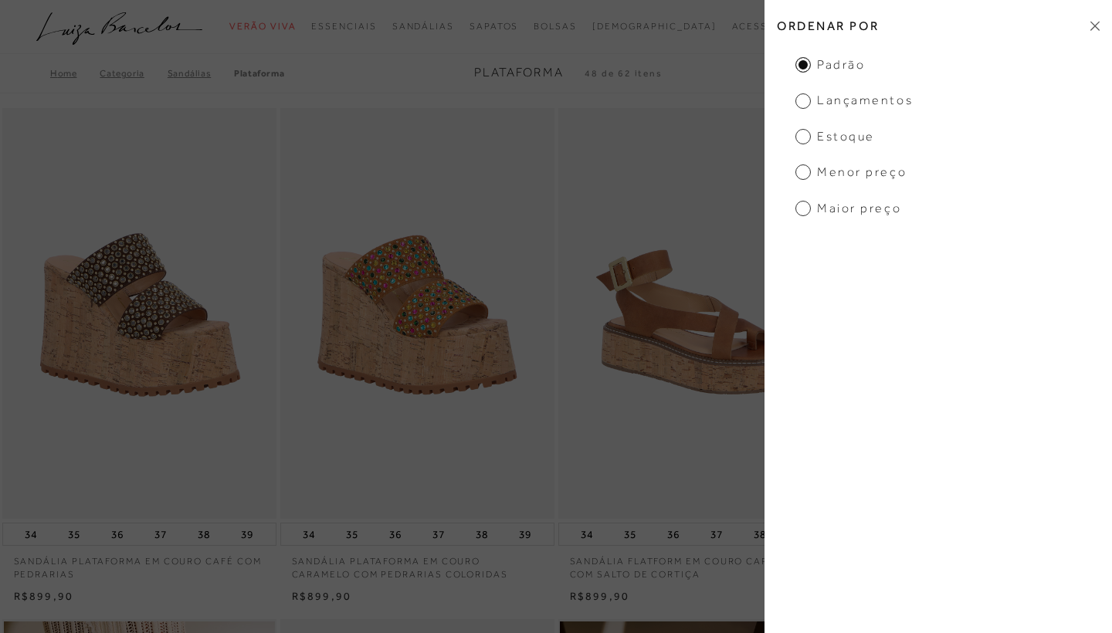
click at [846, 178] on span "Menor preço" at bounding box center [850, 172] width 111 height 17
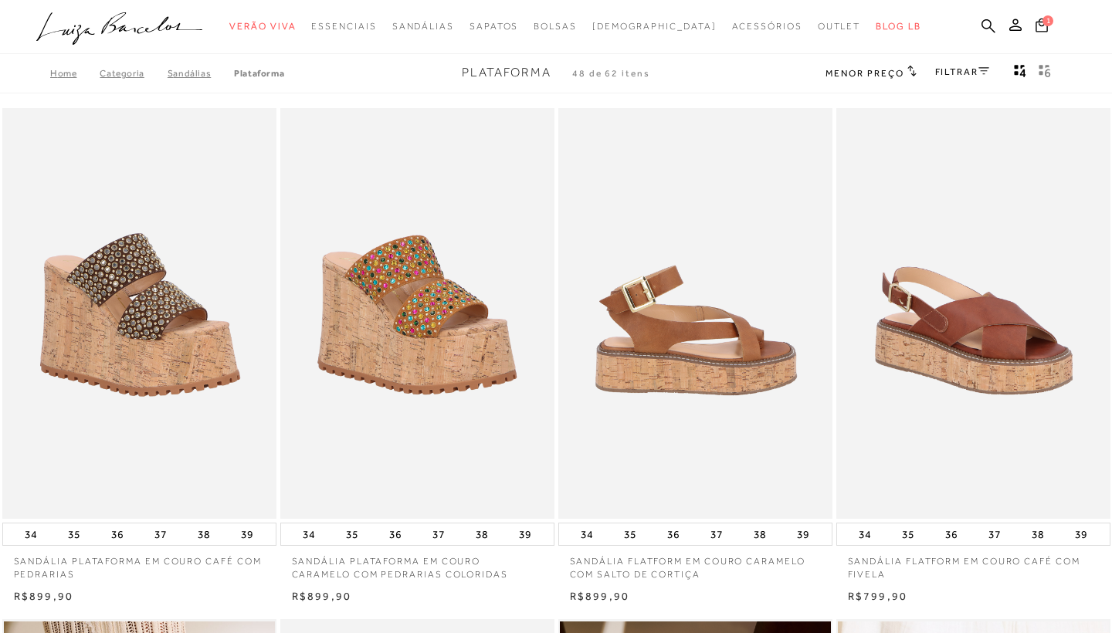
click at [806, 171] on img at bounding box center [696, 314] width 273 height 412
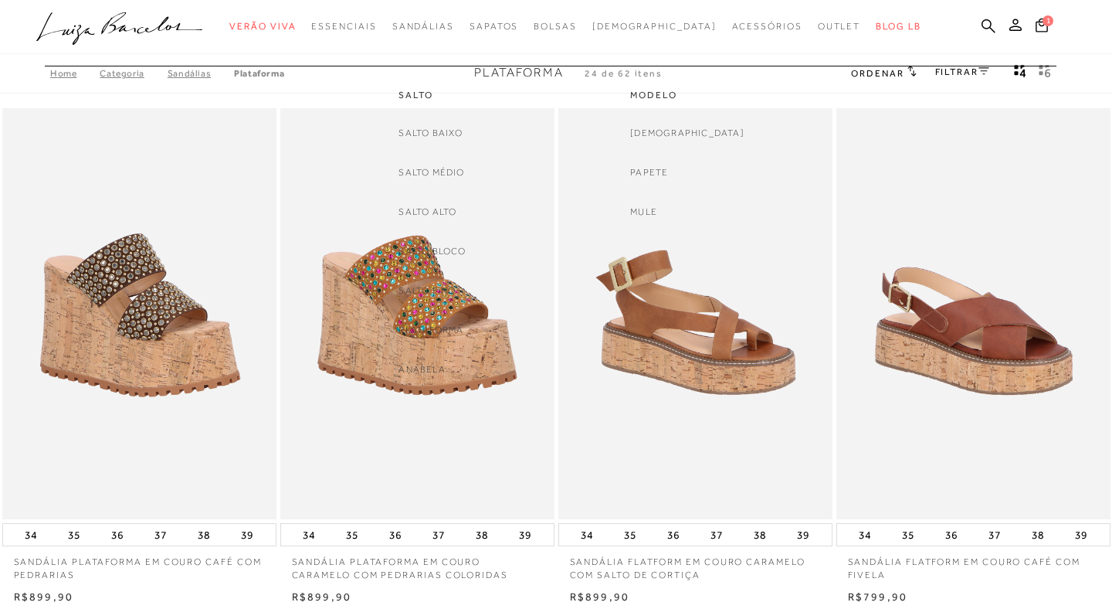
scroll to position [193, 0]
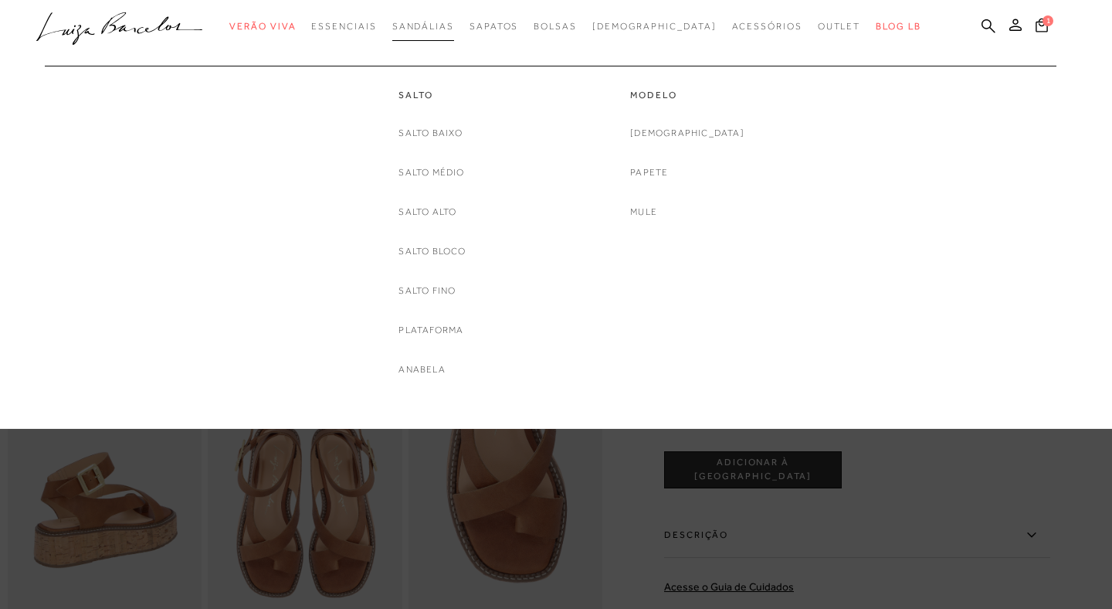
click at [454, 29] on span "Sandálias" at bounding box center [423, 26] width 62 height 11
click at [454, 25] on span "Sandálias" at bounding box center [423, 26] width 62 height 11
